Goal: Task Accomplishment & Management: Complete application form

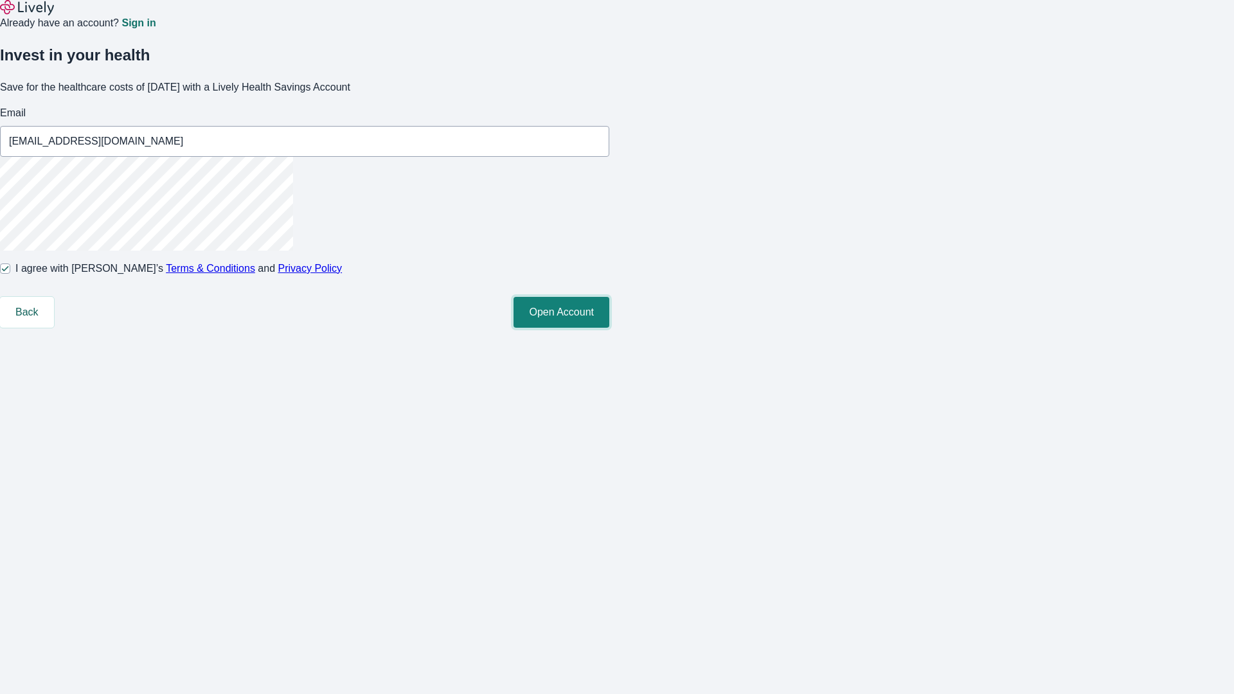
click at [609, 328] on button "Open Account" at bounding box center [561, 312] width 96 height 31
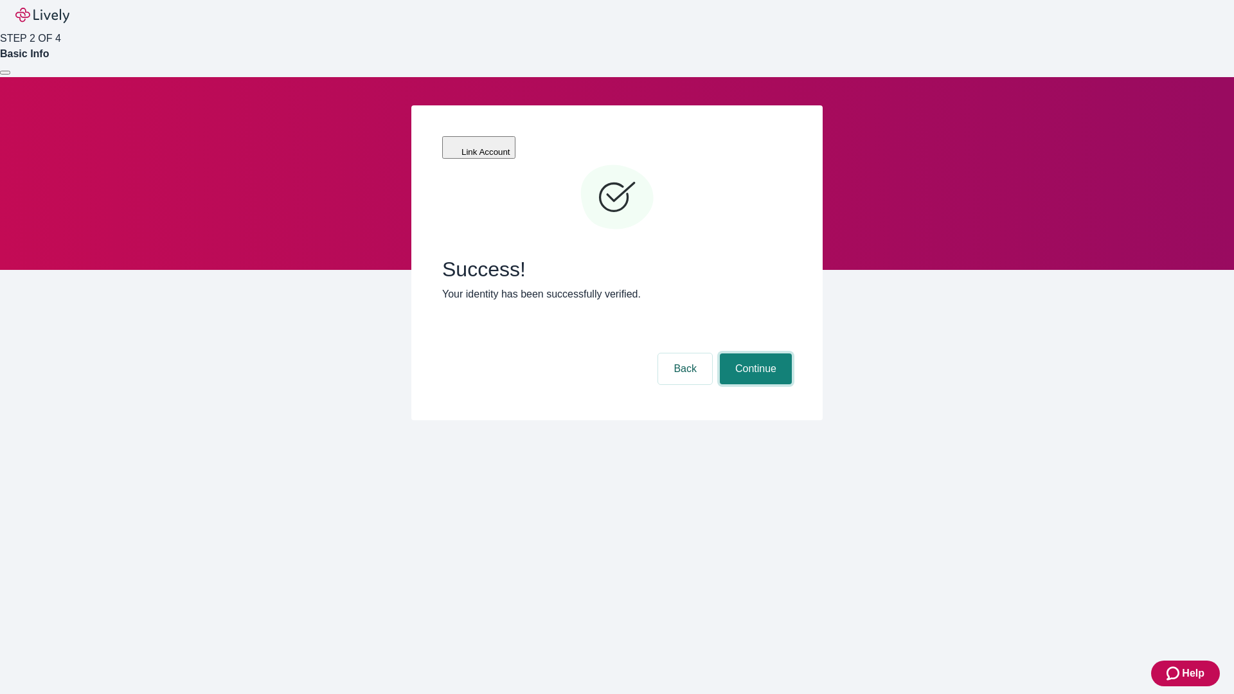
click at [754, 353] on button "Continue" at bounding box center [756, 368] width 72 height 31
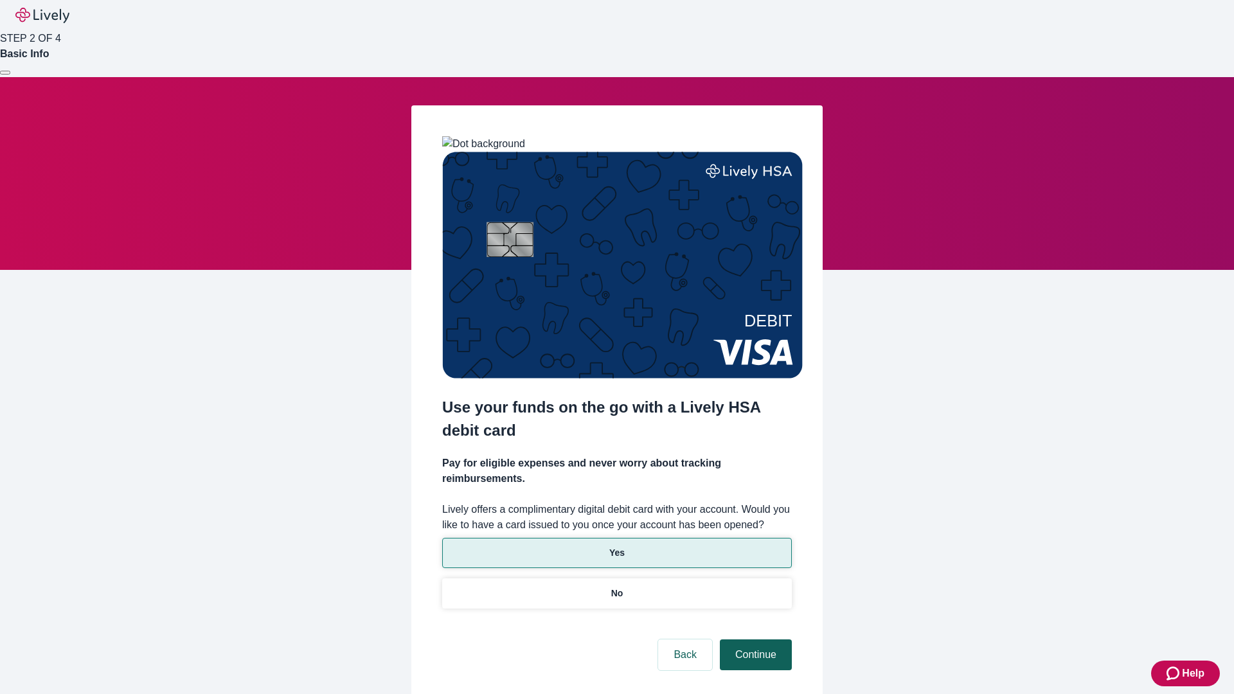
click at [616, 546] on p "Yes" at bounding box center [616, 552] width 15 height 13
click at [754, 639] on button "Continue" at bounding box center [756, 654] width 72 height 31
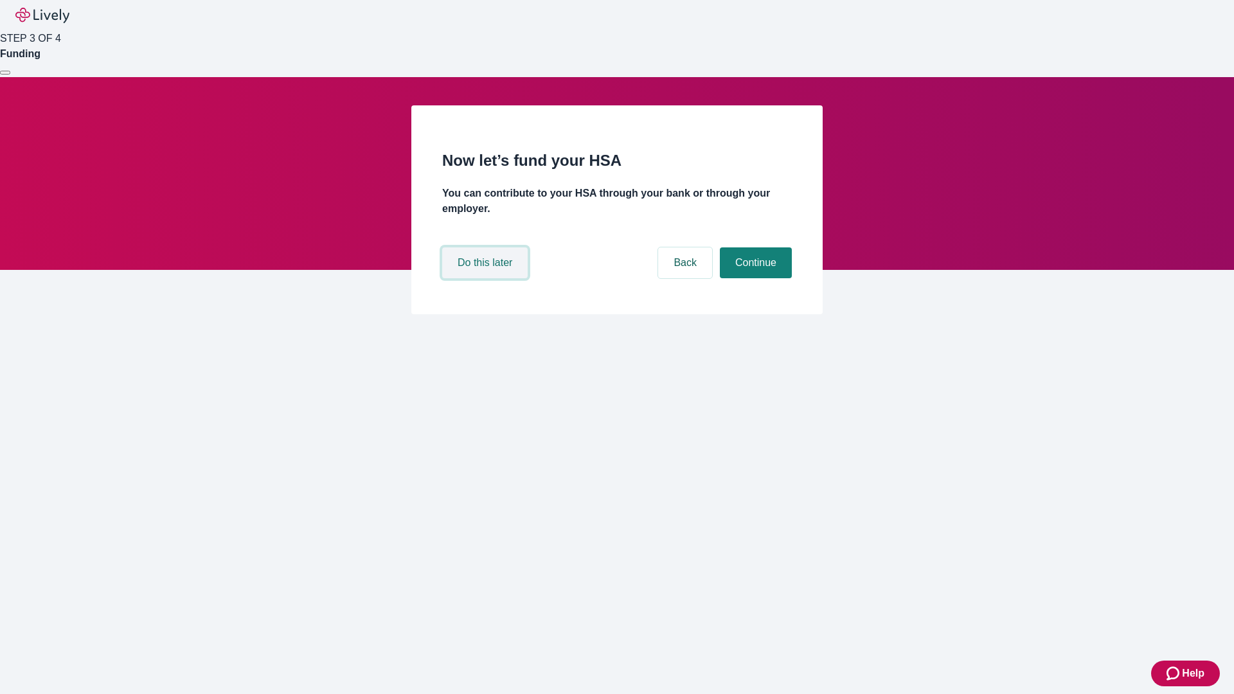
click at [486, 278] on button "Do this later" at bounding box center [484, 262] width 85 height 31
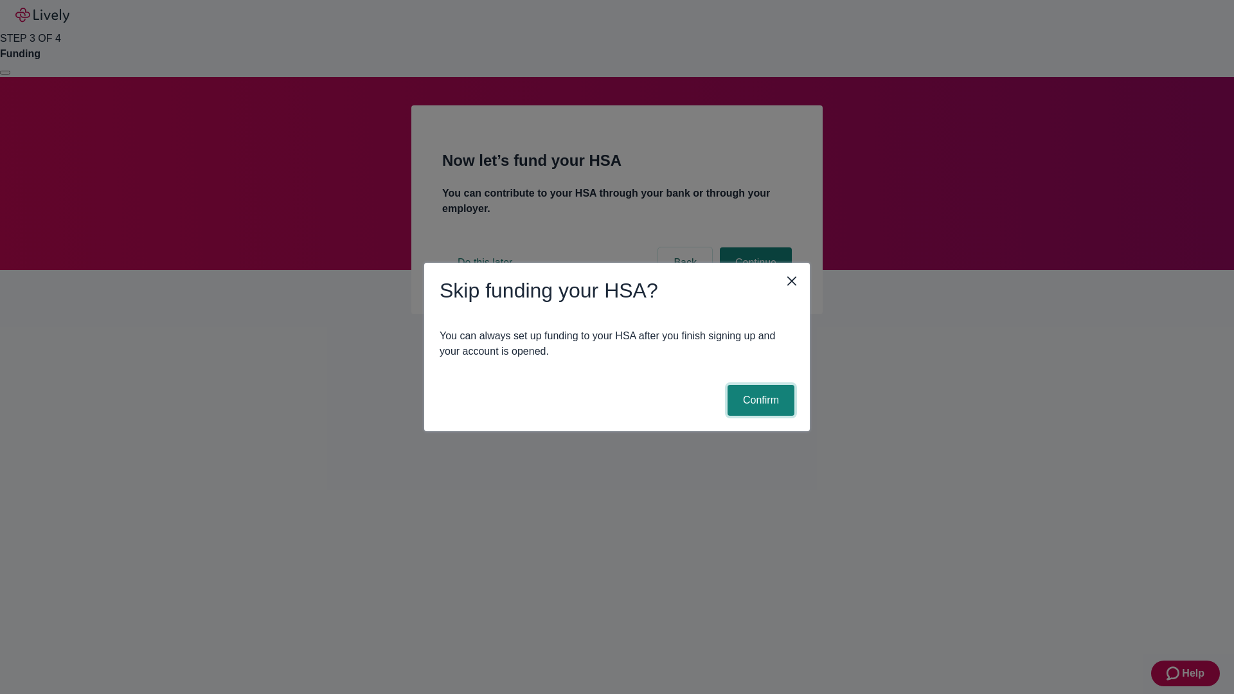
click at [759, 400] on button "Confirm" at bounding box center [760, 400] width 67 height 31
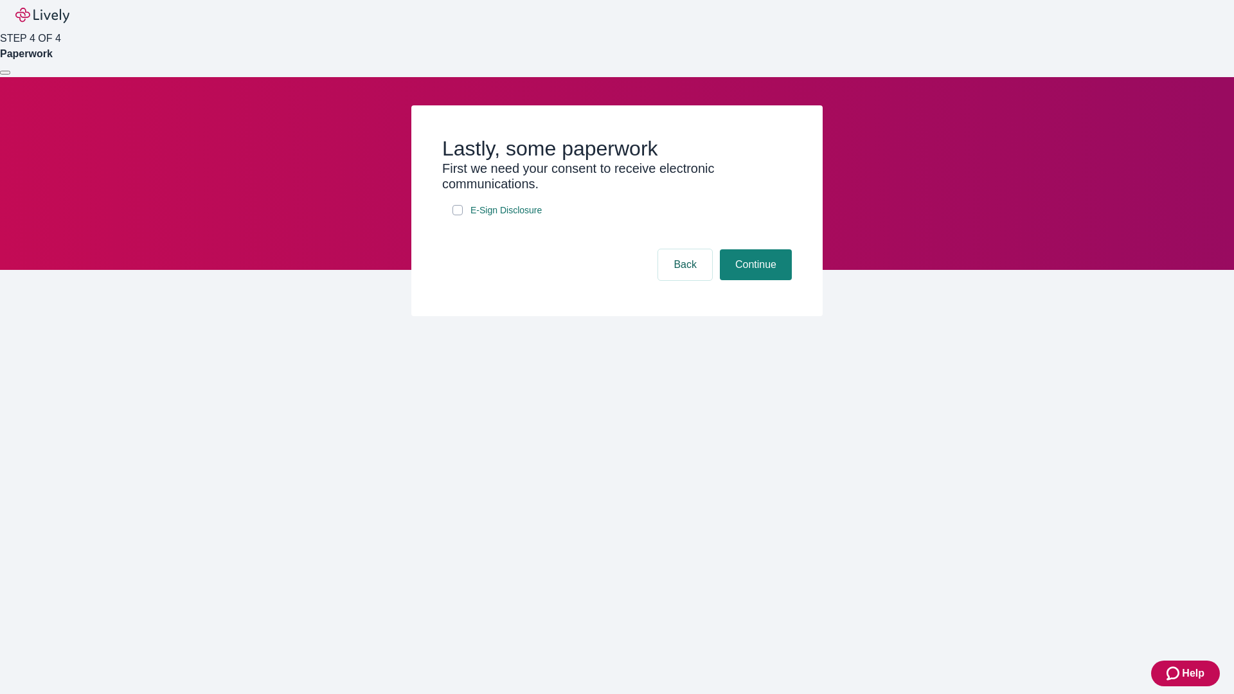
click at [457, 215] on input "E-Sign Disclosure" at bounding box center [457, 210] width 10 height 10
checkbox input "true"
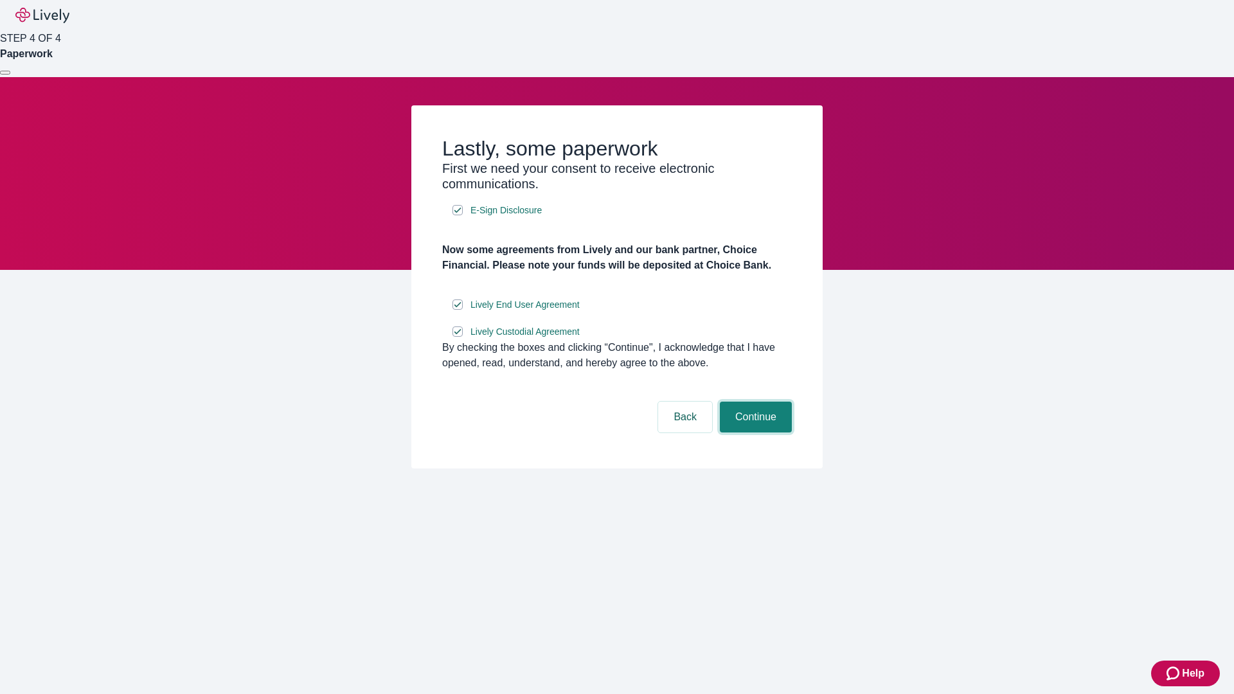
click at [754, 432] on button "Continue" at bounding box center [756, 417] width 72 height 31
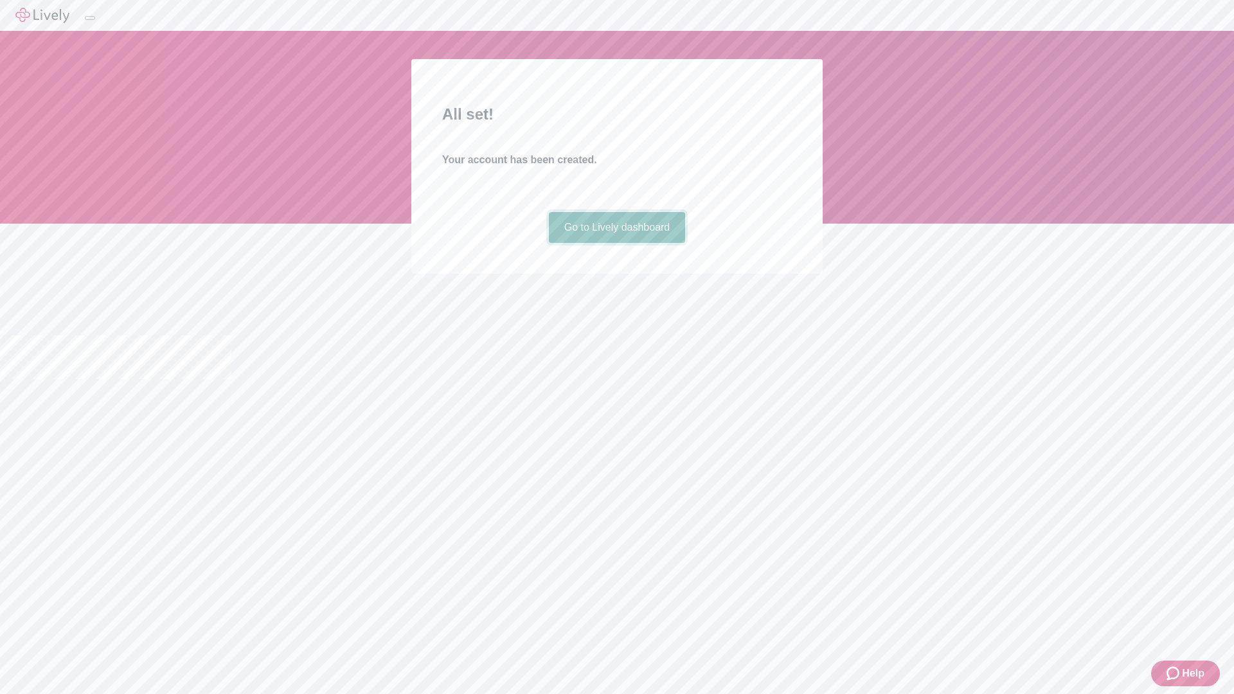
click at [616, 243] on link "Go to Lively dashboard" at bounding box center [617, 227] width 137 height 31
